Goal: Information Seeking & Learning: Check status

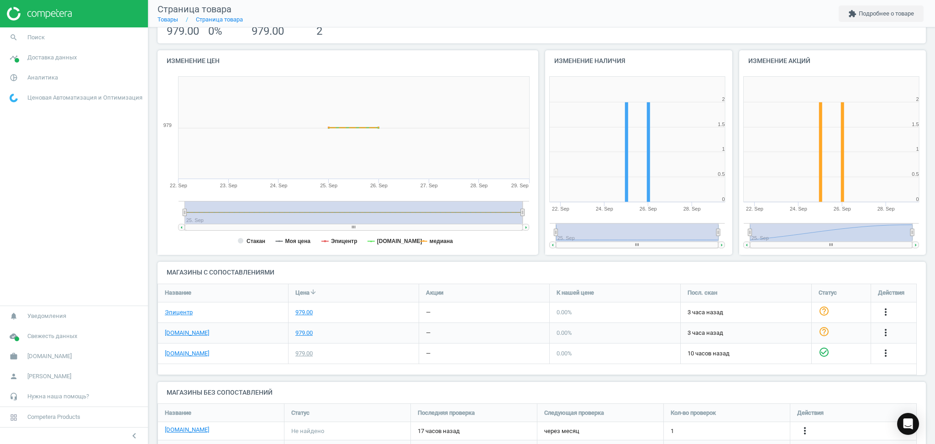
scroll to position [116, 0]
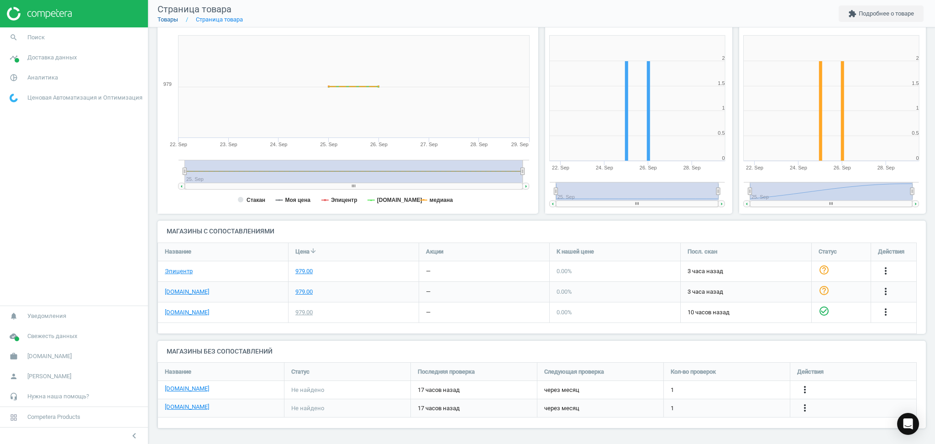
click at [167, 19] on link "Товары" at bounding box center [168, 19] width 21 height 7
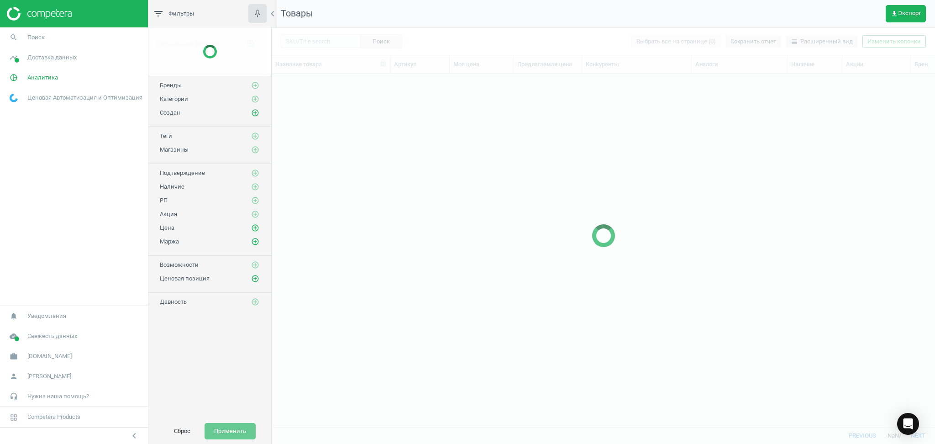
scroll to position [335, 654]
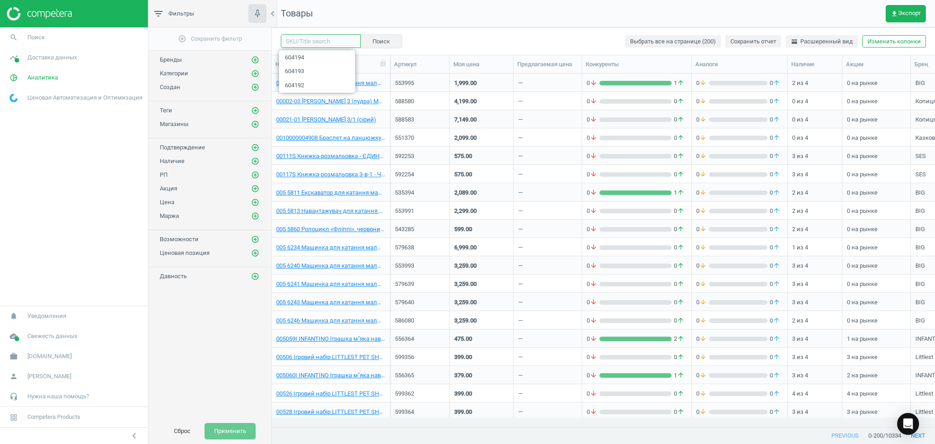
click at [301, 37] on input "text" at bounding box center [321, 41] width 80 height 14
paste input "570603"
type input "570603"
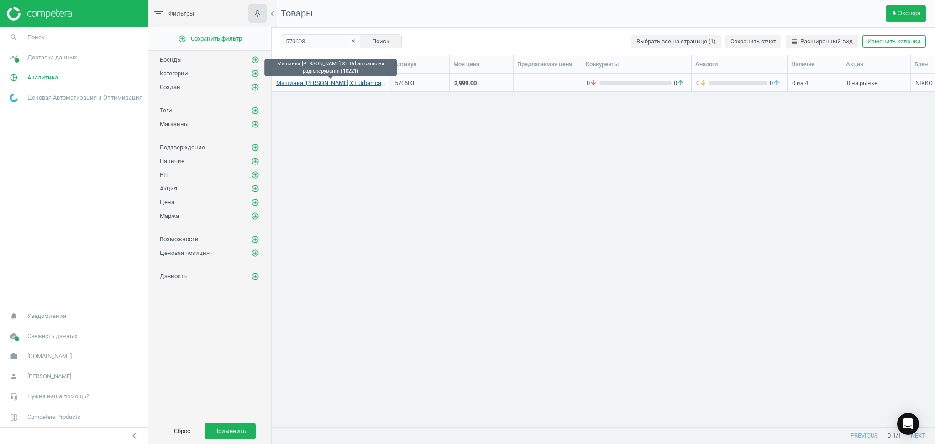
click at [306, 87] on link "Машинка [PERSON_NAME] XT Urban сamo на радіокеруванні (10221)" at bounding box center [330, 83] width 109 height 8
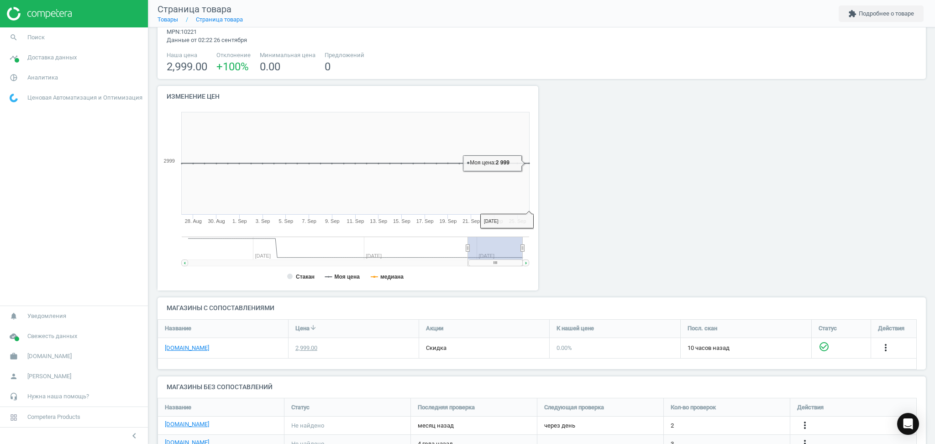
scroll to position [111, 0]
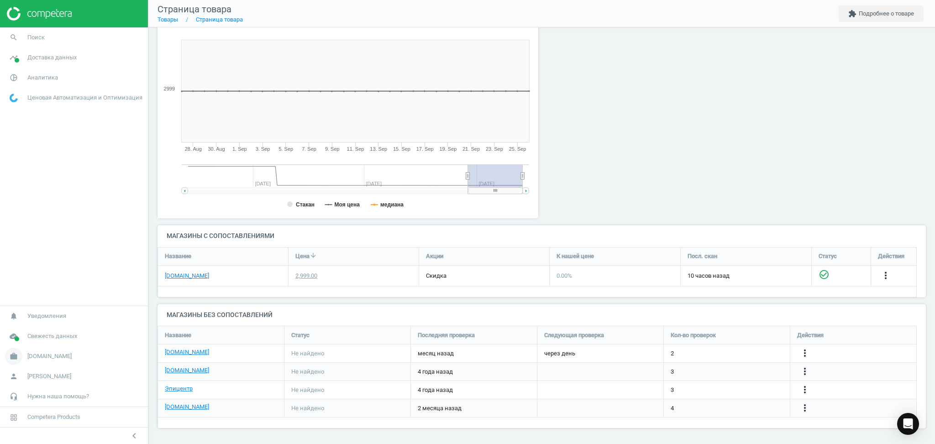
click at [29, 355] on span "[DOMAIN_NAME]" at bounding box center [49, 356] width 44 height 8
click at [27, 343] on span "Настройки кампании" at bounding box center [37, 342] width 54 height 7
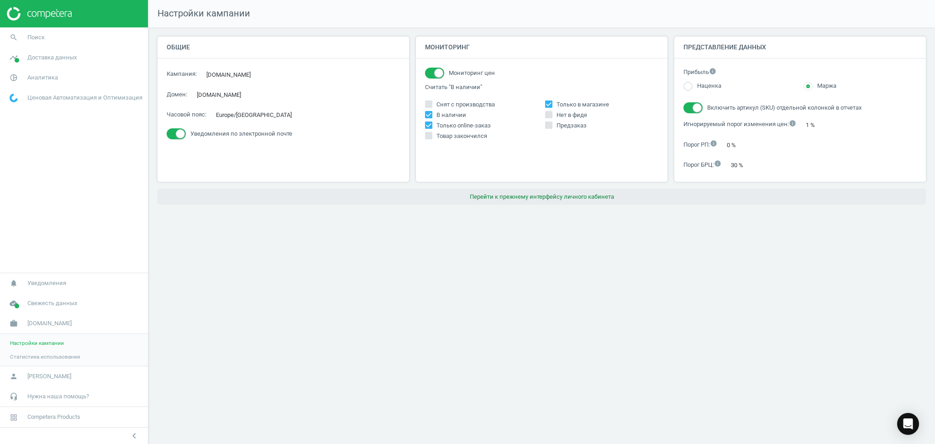
click at [547, 200] on button "Перейти к прежнему интерфейсу личного кабинета" at bounding box center [542, 197] width 769 height 16
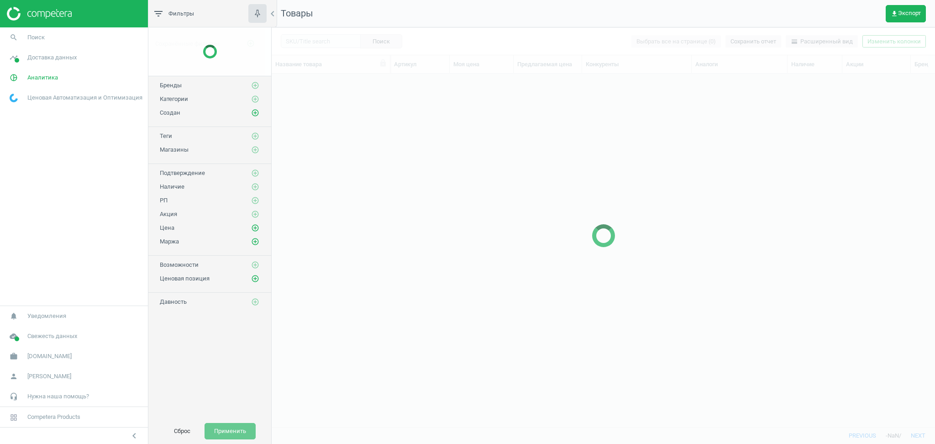
scroll to position [335, 654]
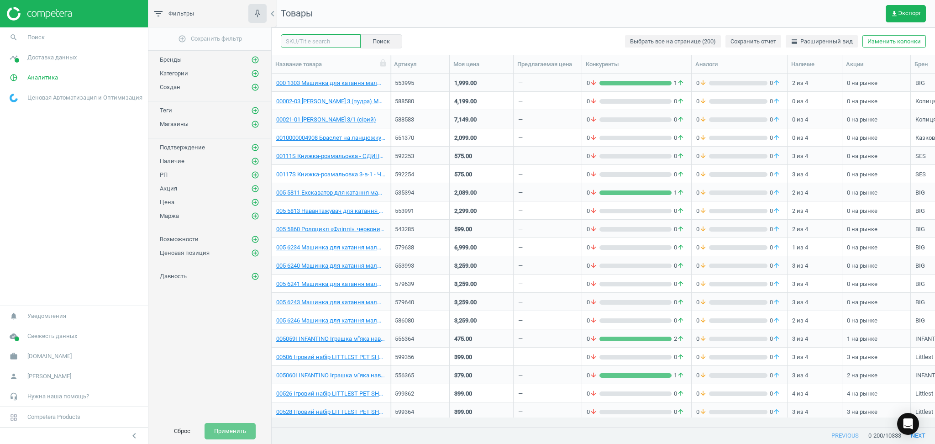
click at [321, 41] on input "text" at bounding box center [321, 41] width 80 height 14
paste input "570604"
type input "570604"
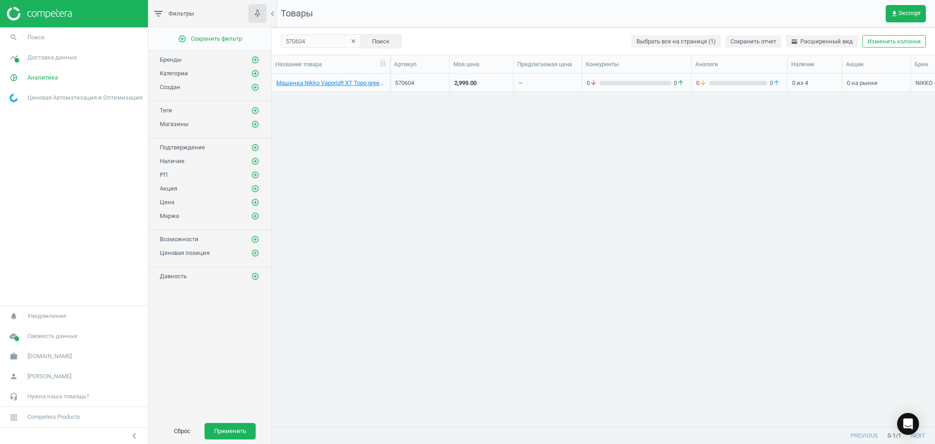
click at [572, 88] on div "—" at bounding box center [547, 82] width 59 height 16
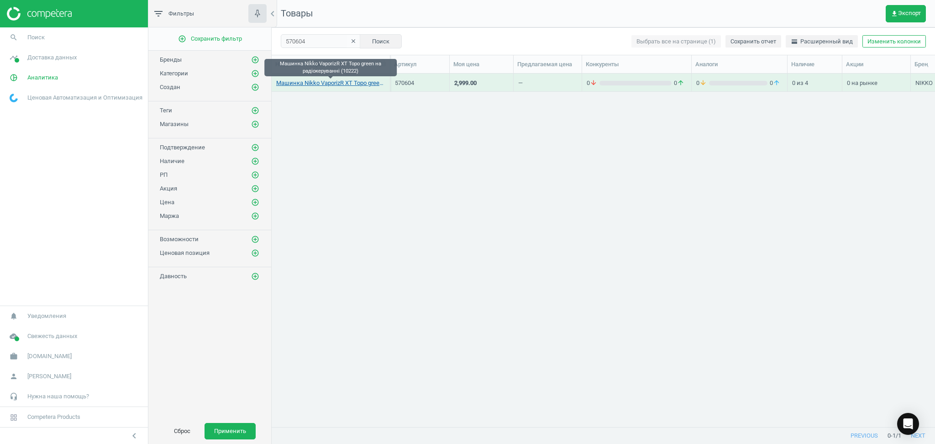
click at [347, 83] on link "Машинка Nikko VaporizR XT Topo green на радіокеруванні (10222)" at bounding box center [330, 83] width 109 height 8
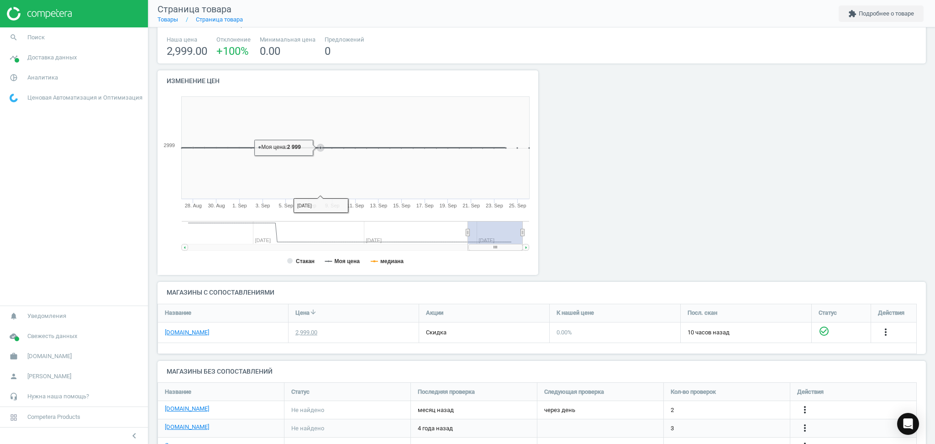
scroll to position [111, 0]
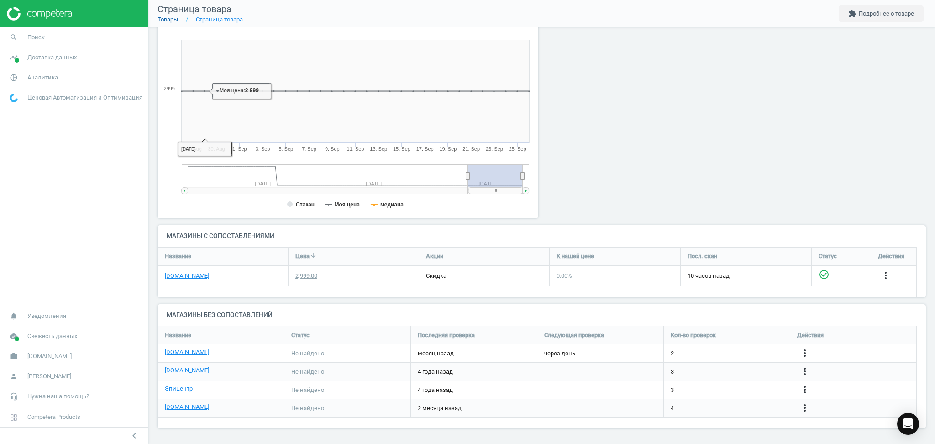
click at [165, 19] on link "Товары" at bounding box center [168, 19] width 21 height 7
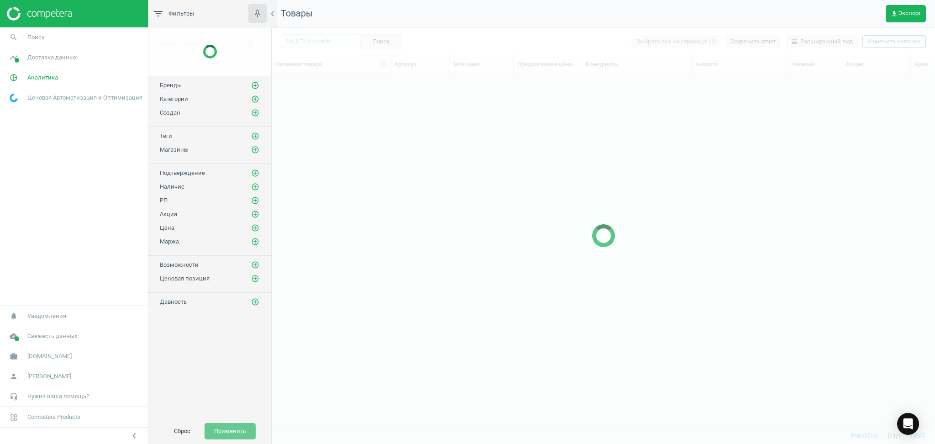
scroll to position [335, 654]
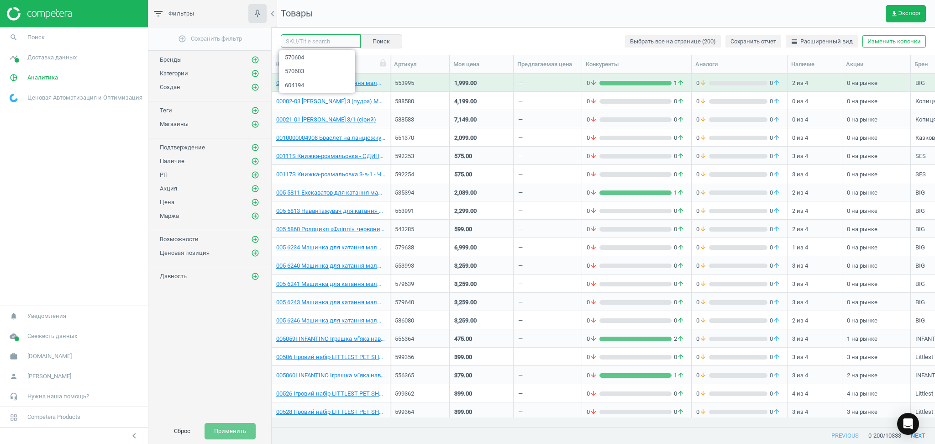
click at [314, 41] on input "text" at bounding box center [321, 41] width 80 height 14
paste input "572168"
type input "572168"
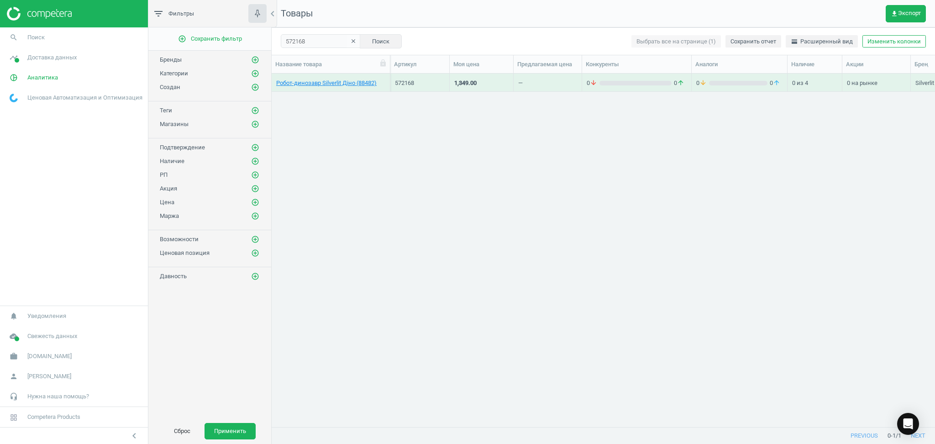
click at [563, 89] on div "—" at bounding box center [547, 82] width 59 height 16
click at [344, 83] on link "Робот-динозавр Silverlit Діно (88482)" at bounding box center [326, 83] width 100 height 8
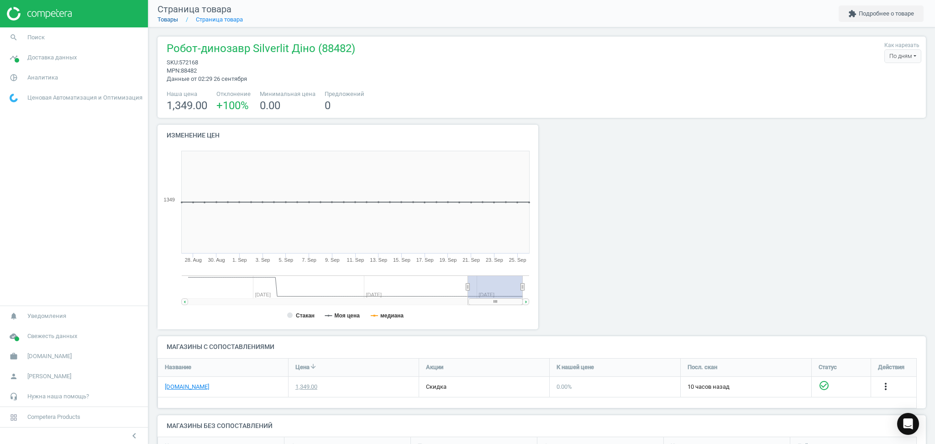
click at [163, 21] on link "Товары" at bounding box center [168, 19] width 21 height 7
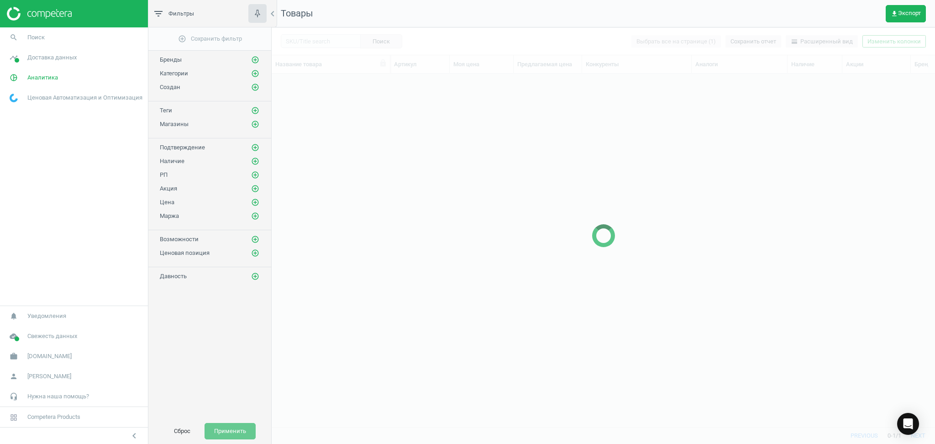
scroll to position [335, 654]
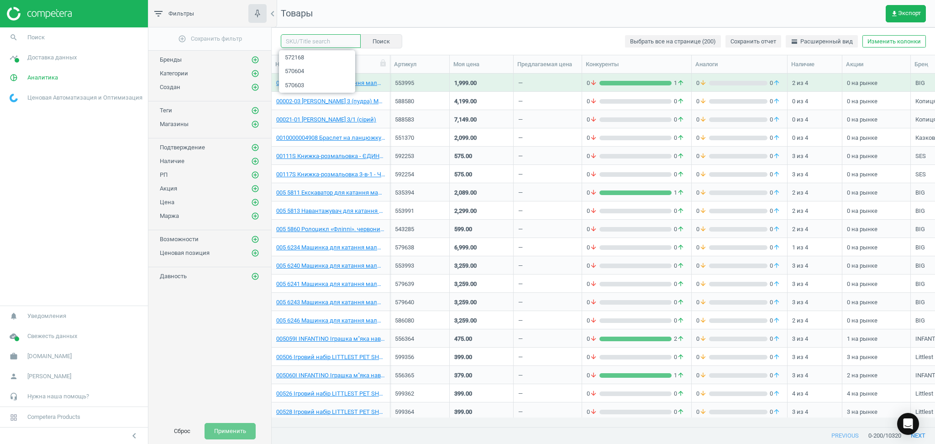
click at [332, 43] on input "text" at bounding box center [321, 41] width 80 height 14
paste input "585695"
type input "585695"
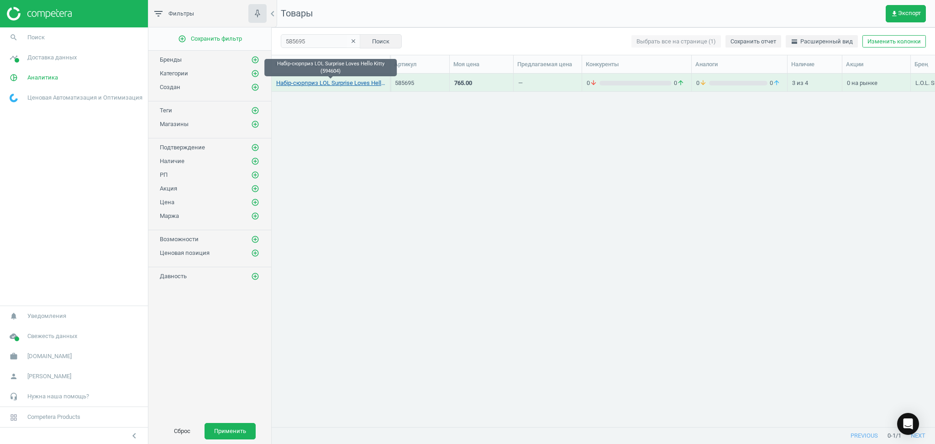
click at [321, 81] on link "Набір-сюрприз LOL Surprise Loves Hello Kitty (594604)" at bounding box center [330, 83] width 109 height 8
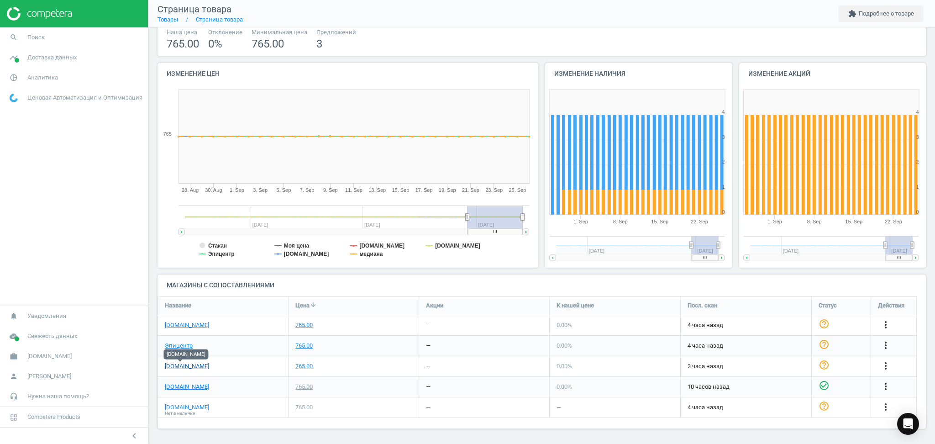
click at [181, 366] on link "[DOMAIN_NAME]" at bounding box center [187, 366] width 44 height 8
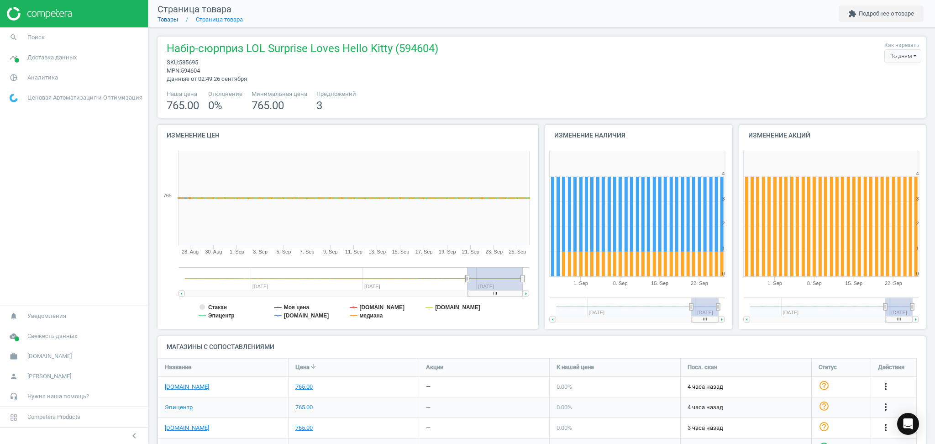
click at [165, 18] on link "Товары" at bounding box center [168, 19] width 21 height 7
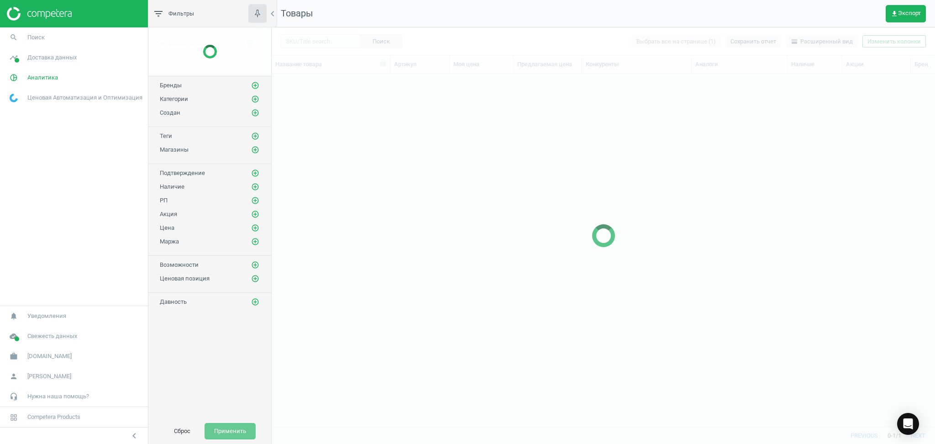
scroll to position [335, 654]
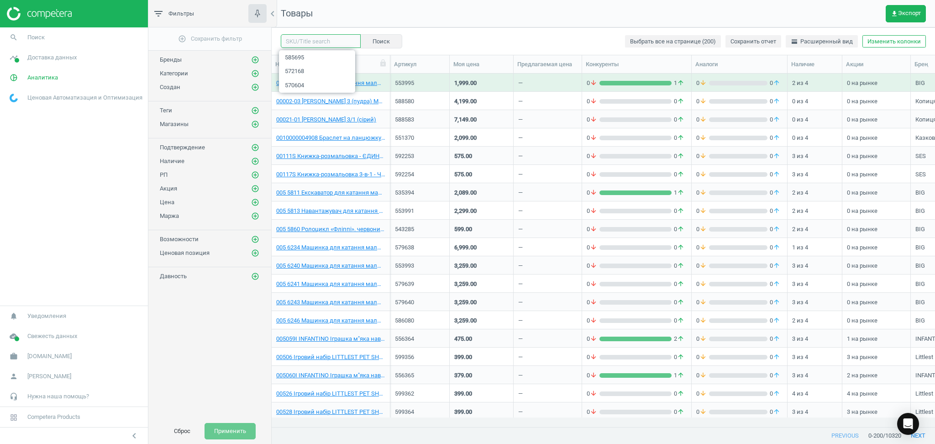
click at [317, 43] on input "text" at bounding box center [321, 41] width 80 height 14
paste input "596308"
type input "596308"
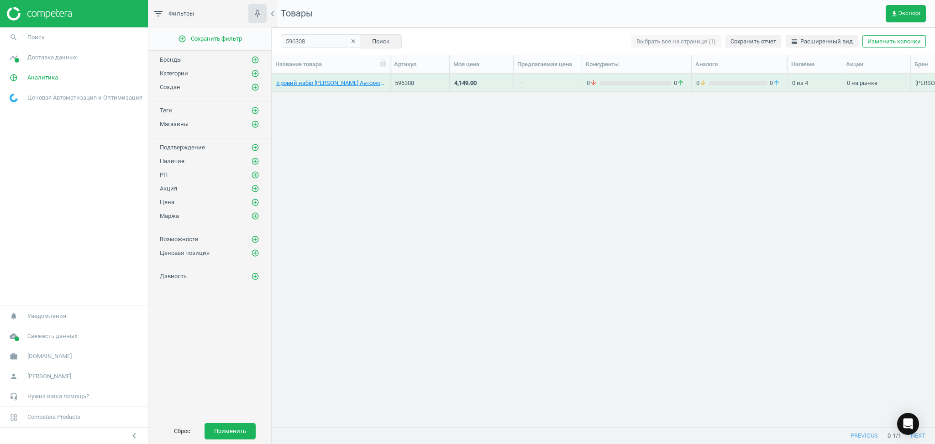
click at [534, 84] on div "—" at bounding box center [547, 82] width 59 height 16
click at [463, 84] on div "4,149.00" at bounding box center [465, 83] width 22 height 8
click at [353, 84] on link "Ігровий набір Bruder Автомобіль Scania Super 560R кур'єрської служби UPS та нав…" at bounding box center [330, 83] width 109 height 8
